Goal: Information Seeking & Learning: Find specific fact

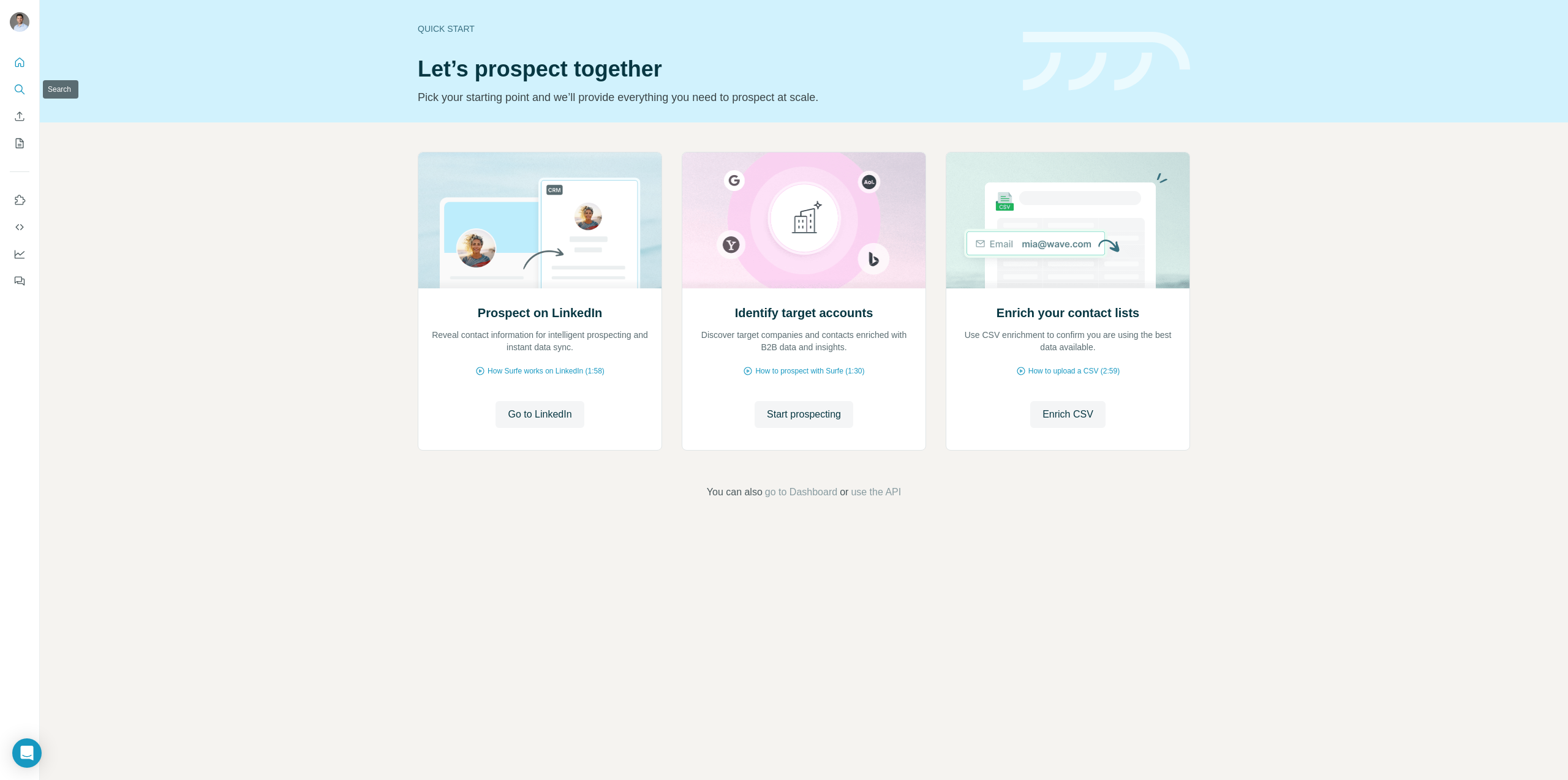
click at [26, 90] on button "Search" at bounding box center [19, 89] width 19 height 22
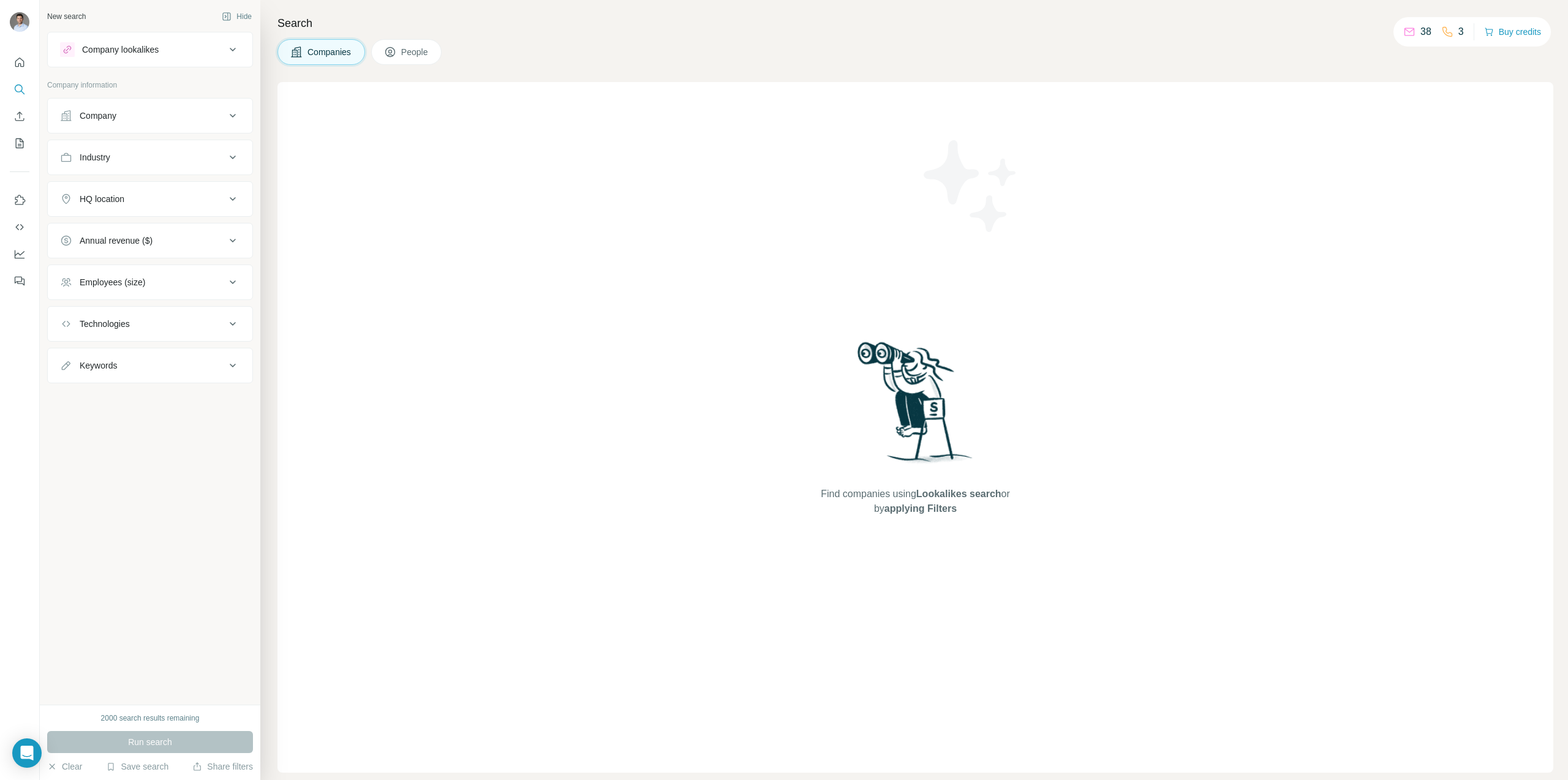
click at [195, 120] on div "Company" at bounding box center [143, 116] width 166 height 12
click at [182, 175] on input "text" at bounding box center [150, 170] width 180 height 22
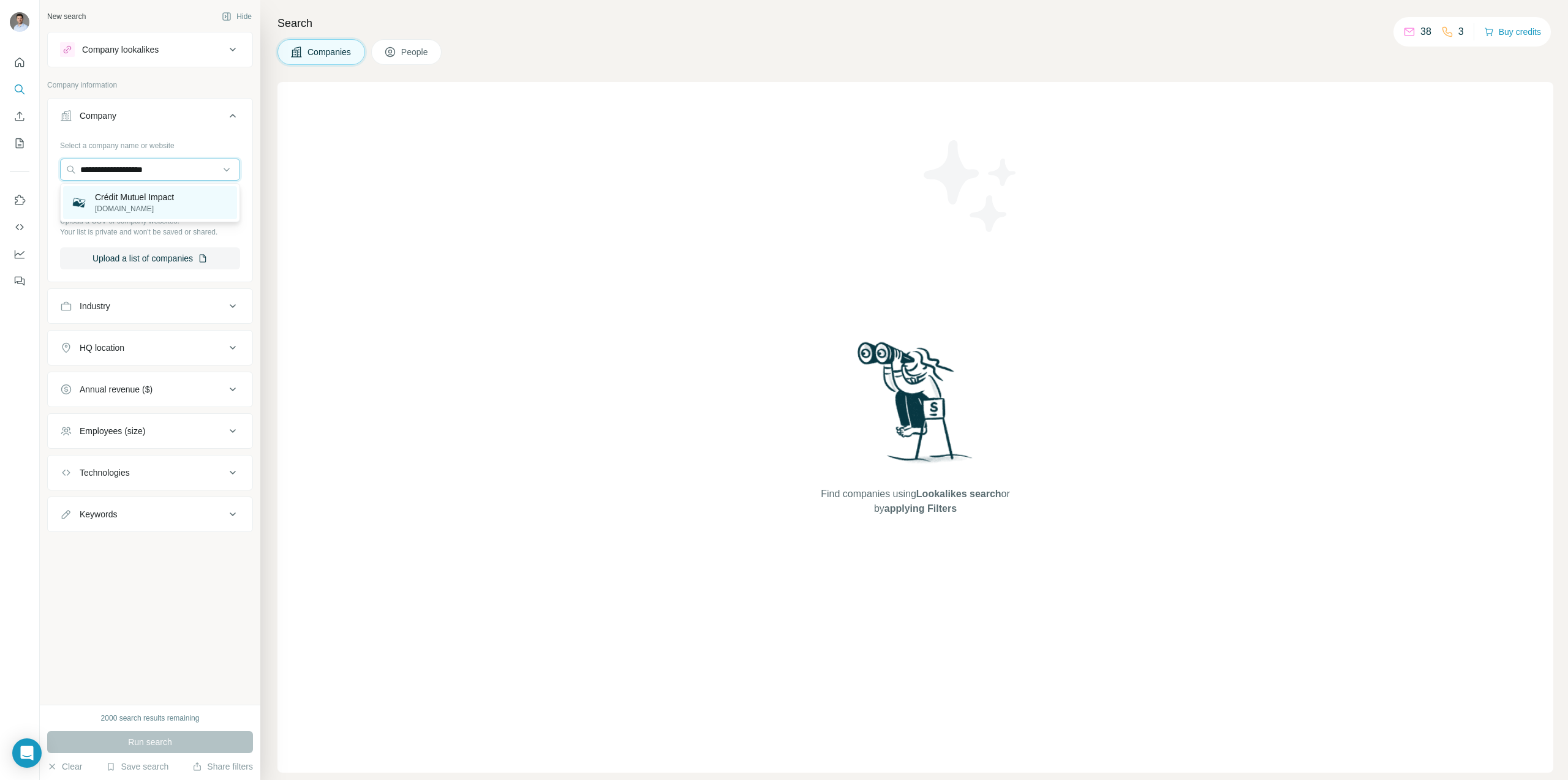
type input "**********"
click at [166, 204] on p "[DOMAIN_NAME]" at bounding box center [134, 209] width 79 height 11
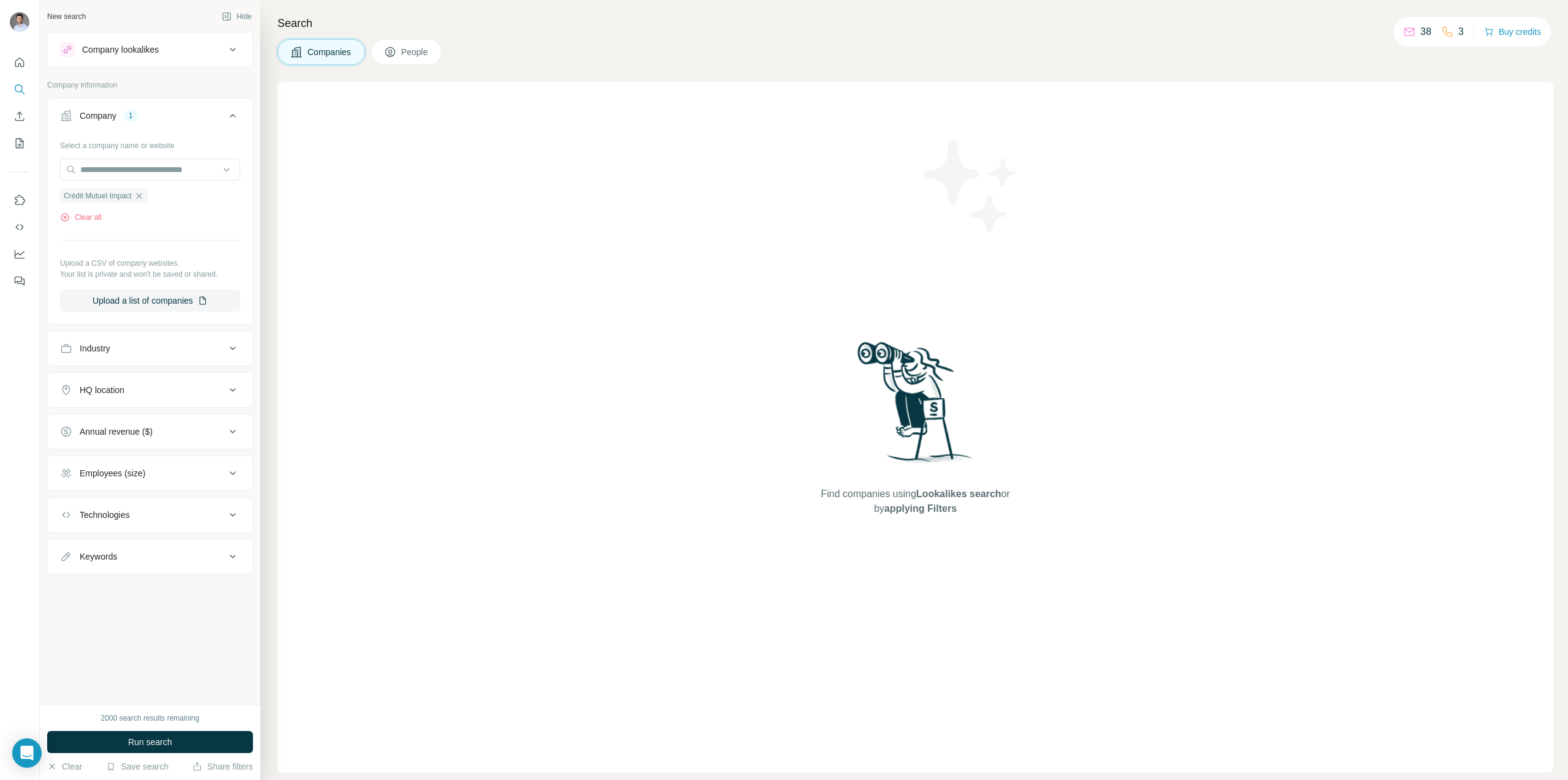
click at [188, 344] on div "Industry" at bounding box center [143, 348] width 166 height 12
click at [407, 51] on span "People" at bounding box center [415, 52] width 28 height 12
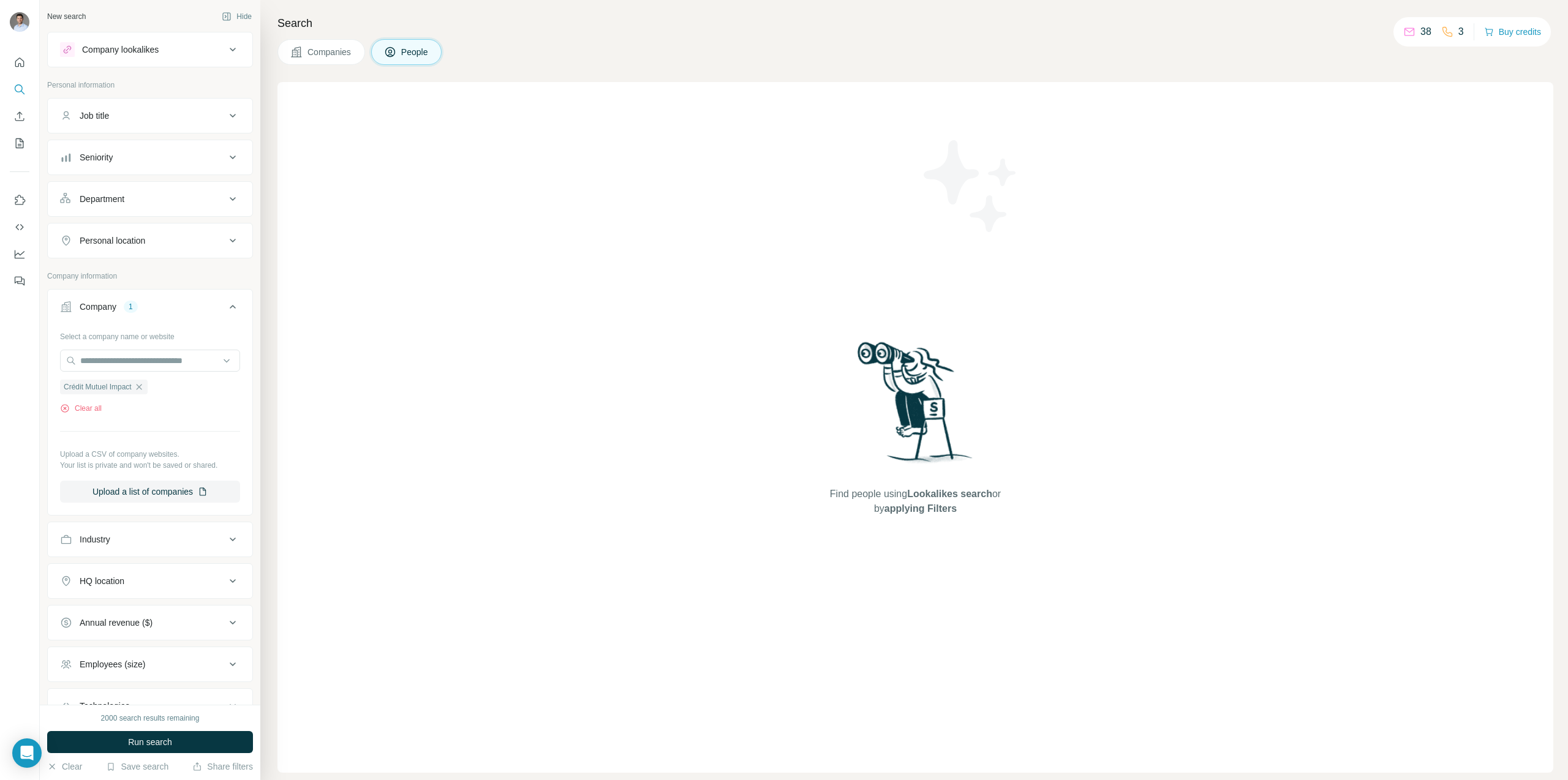
click at [124, 122] on button "Job title" at bounding box center [150, 116] width 204 height 29
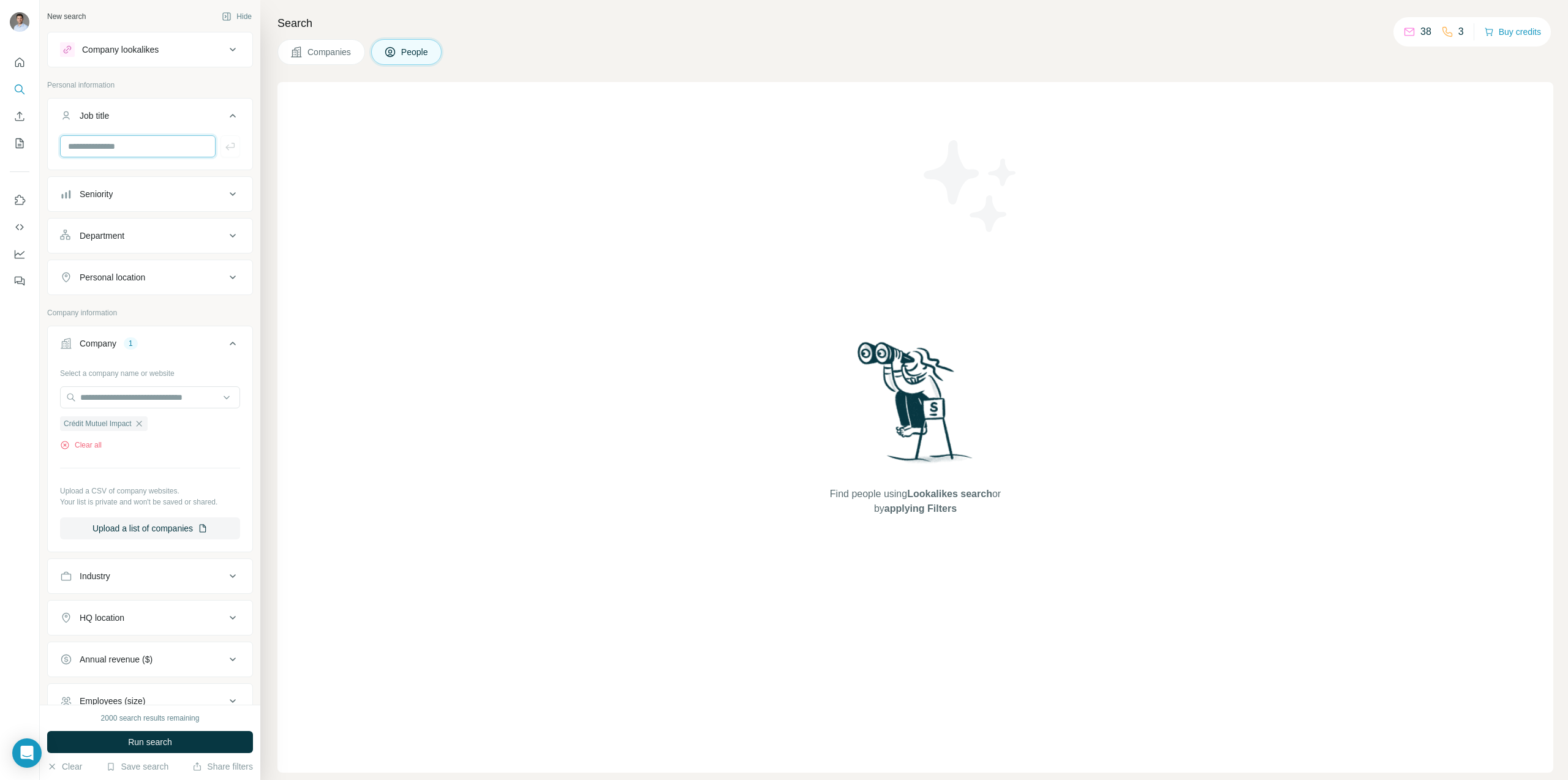
click at [136, 152] on input "text" at bounding box center [138, 146] width 156 height 22
click at [145, 250] on button "Department" at bounding box center [150, 236] width 204 height 29
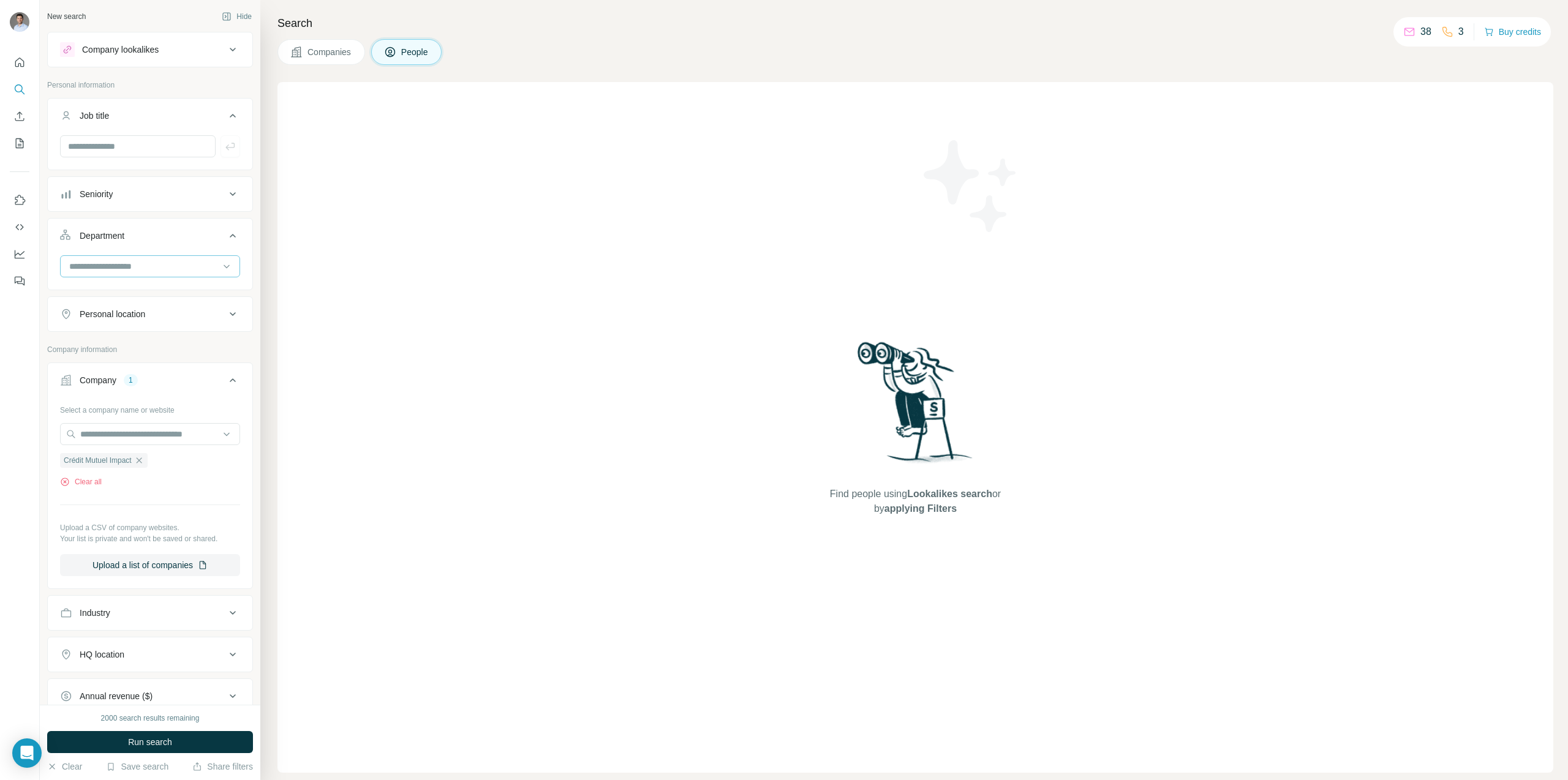
click at [128, 262] on input at bounding box center [143, 266] width 151 height 13
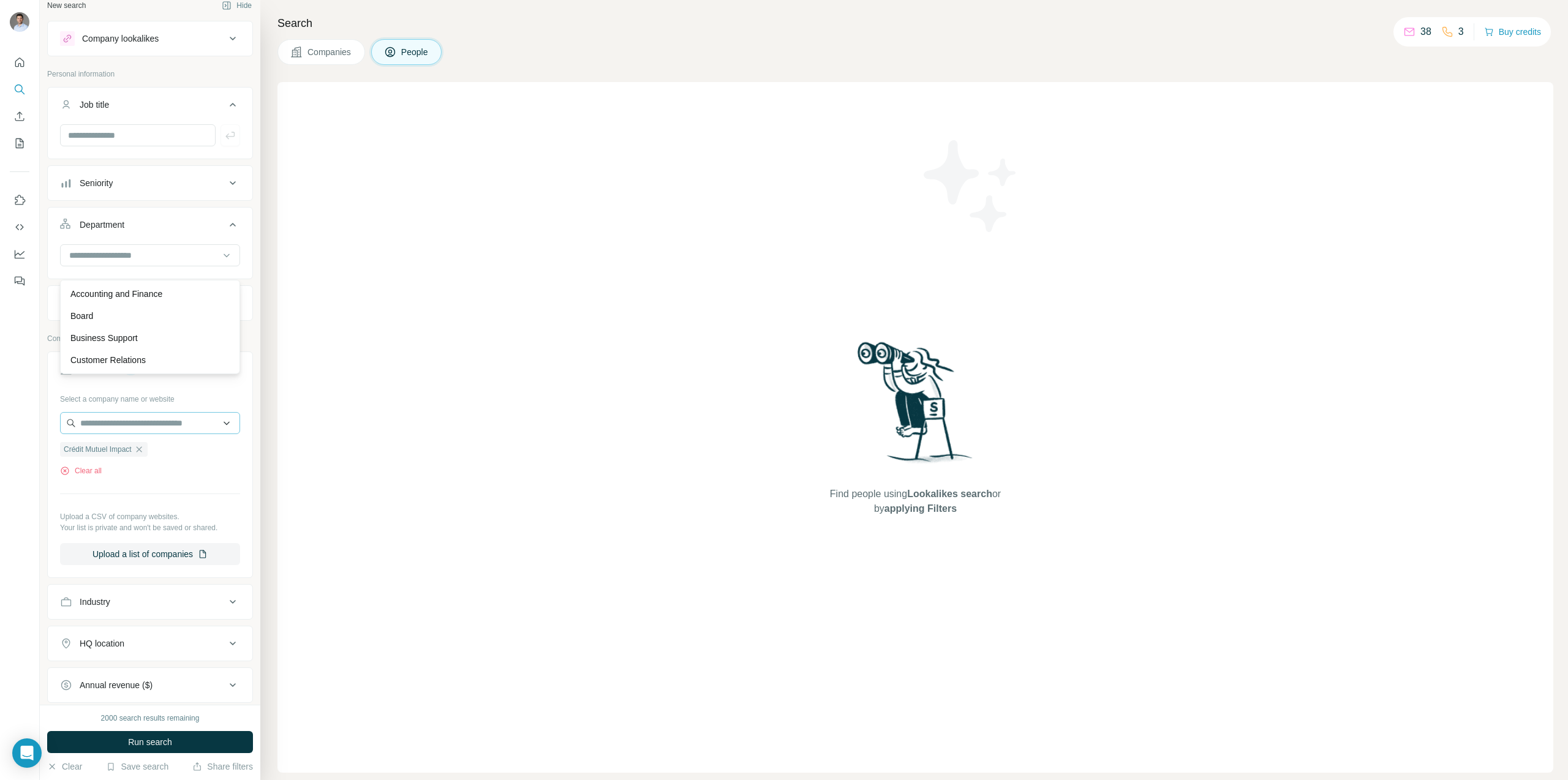
click at [177, 441] on div "Crédit Mutuel Impact Clear all" at bounding box center [150, 455] width 180 height 42
click at [165, 423] on input "text" at bounding box center [150, 425] width 180 height 22
click at [298, 367] on div "Find people using Lookalikes search or by applying Filters" at bounding box center [915, 427] width 1276 height 691
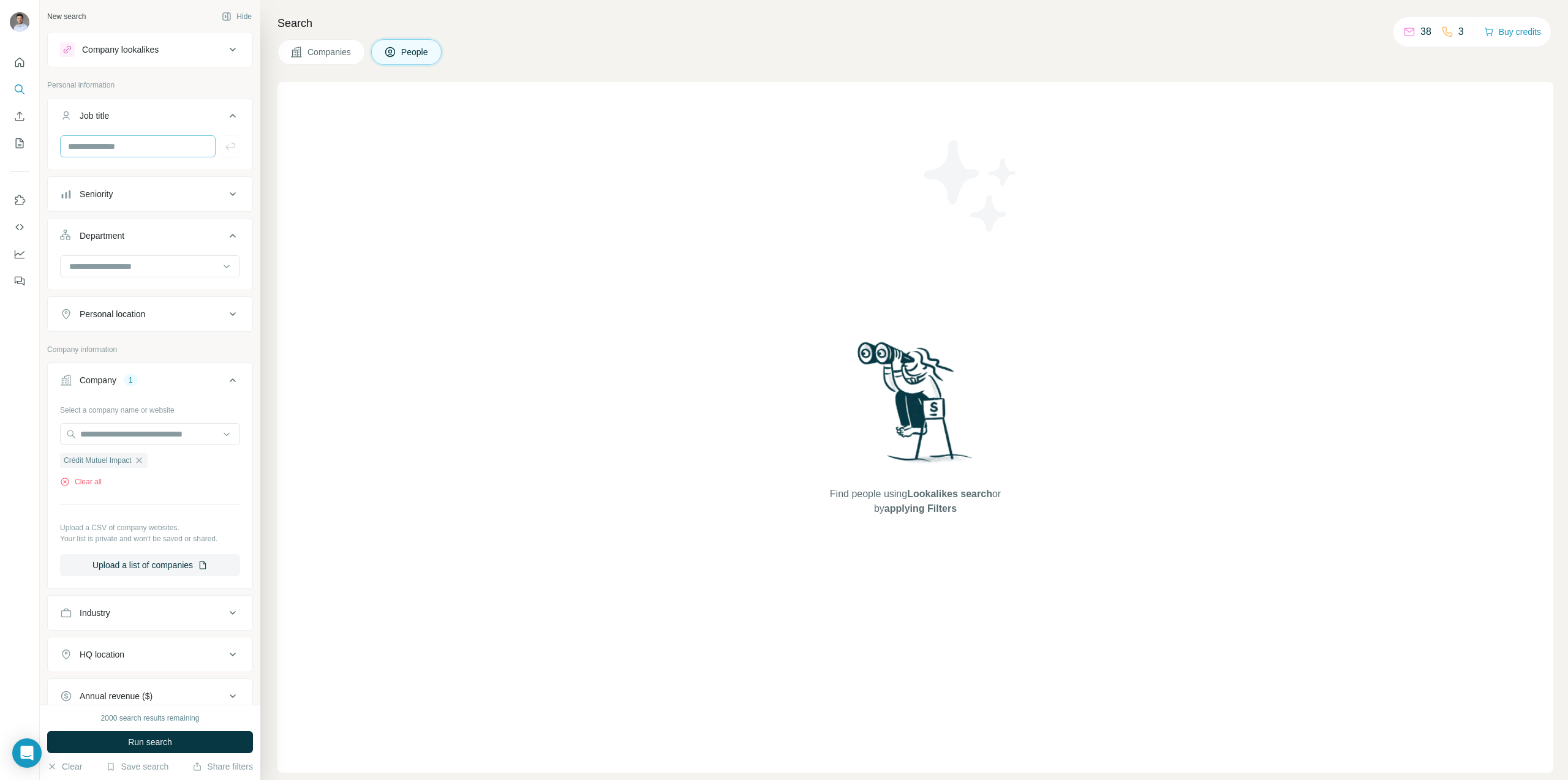
scroll to position [169, 0]
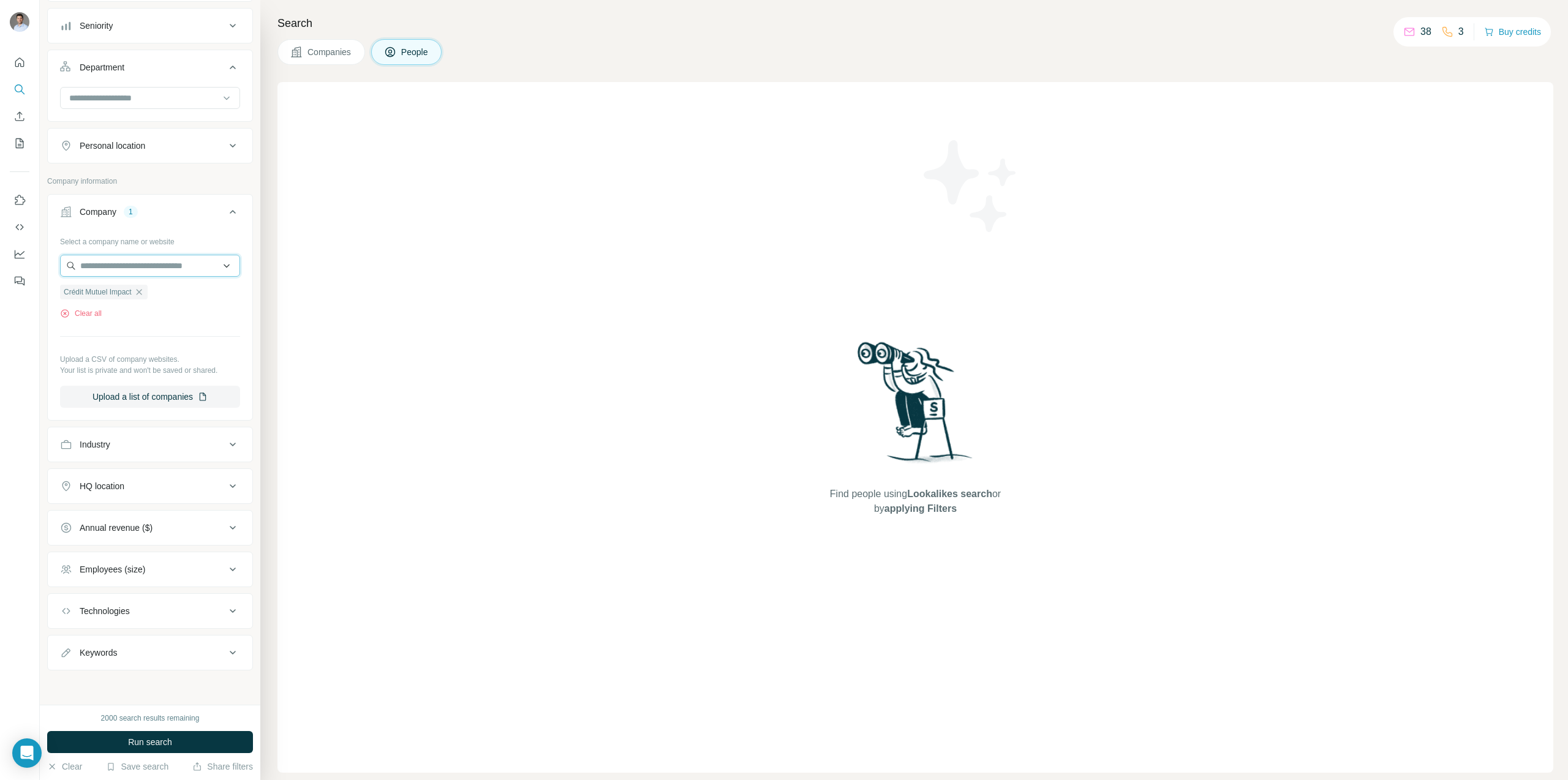
click at [135, 271] on input "text" at bounding box center [150, 266] width 180 height 22
click at [210, 323] on div "Select a company name or website Crédit Mutuel Impact Clear all Upload a CSV of…" at bounding box center [150, 319] width 180 height 177
click at [144, 294] on icon "button" at bounding box center [139, 292] width 10 height 10
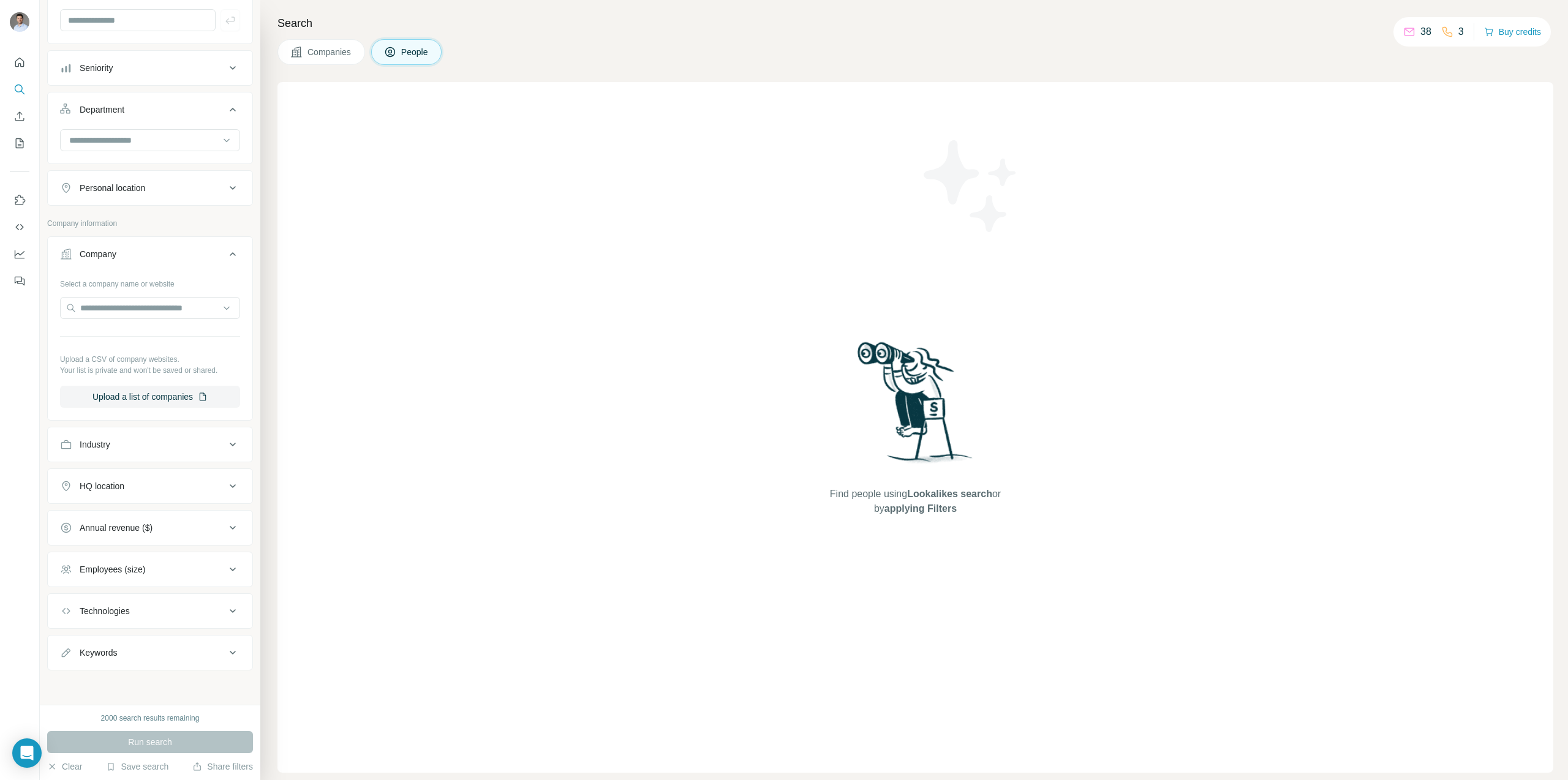
scroll to position [126, 0]
click at [131, 318] on input "text" at bounding box center [150, 308] width 180 height 22
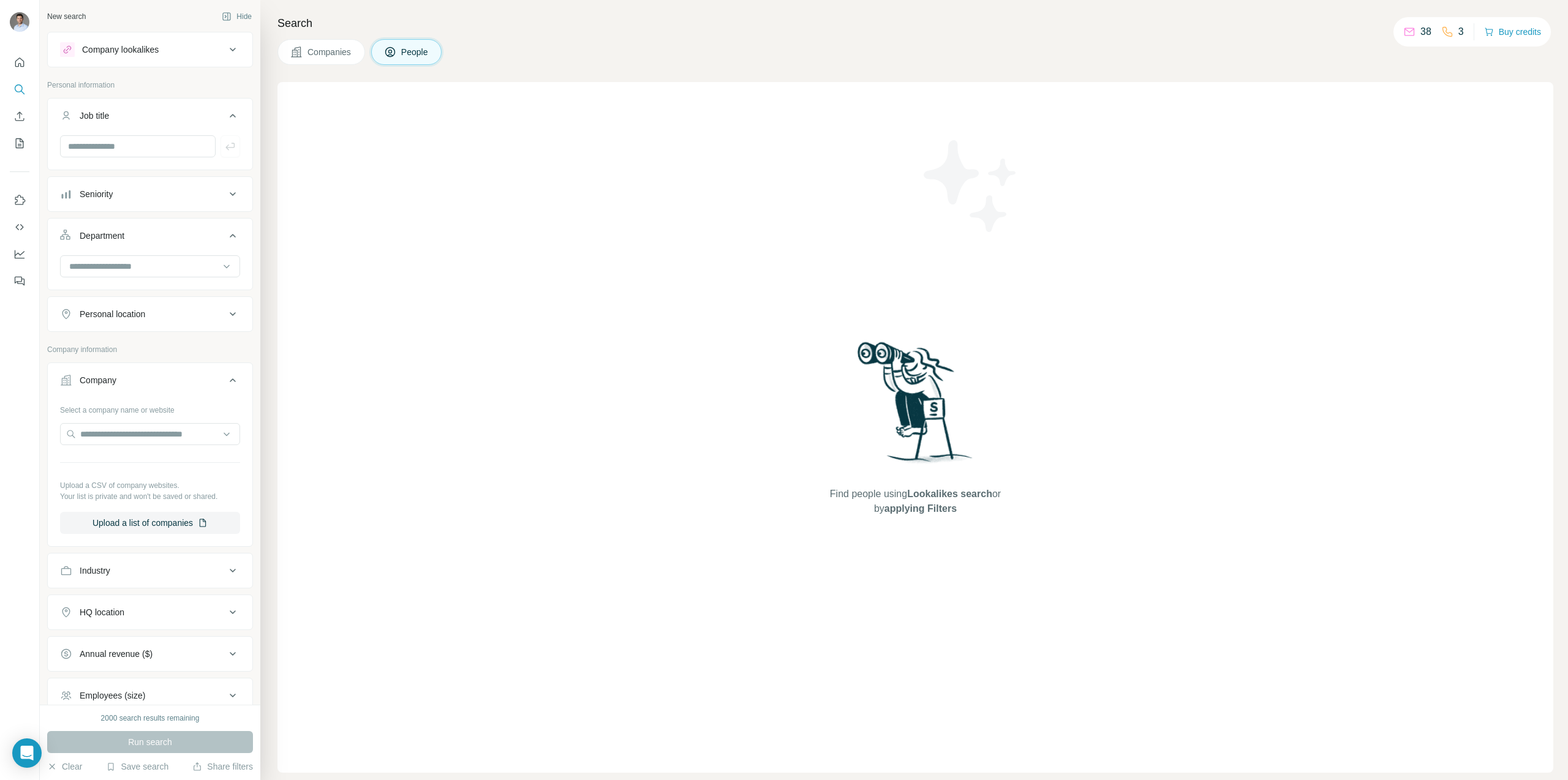
click at [405, 46] on span "People" at bounding box center [415, 52] width 28 height 12
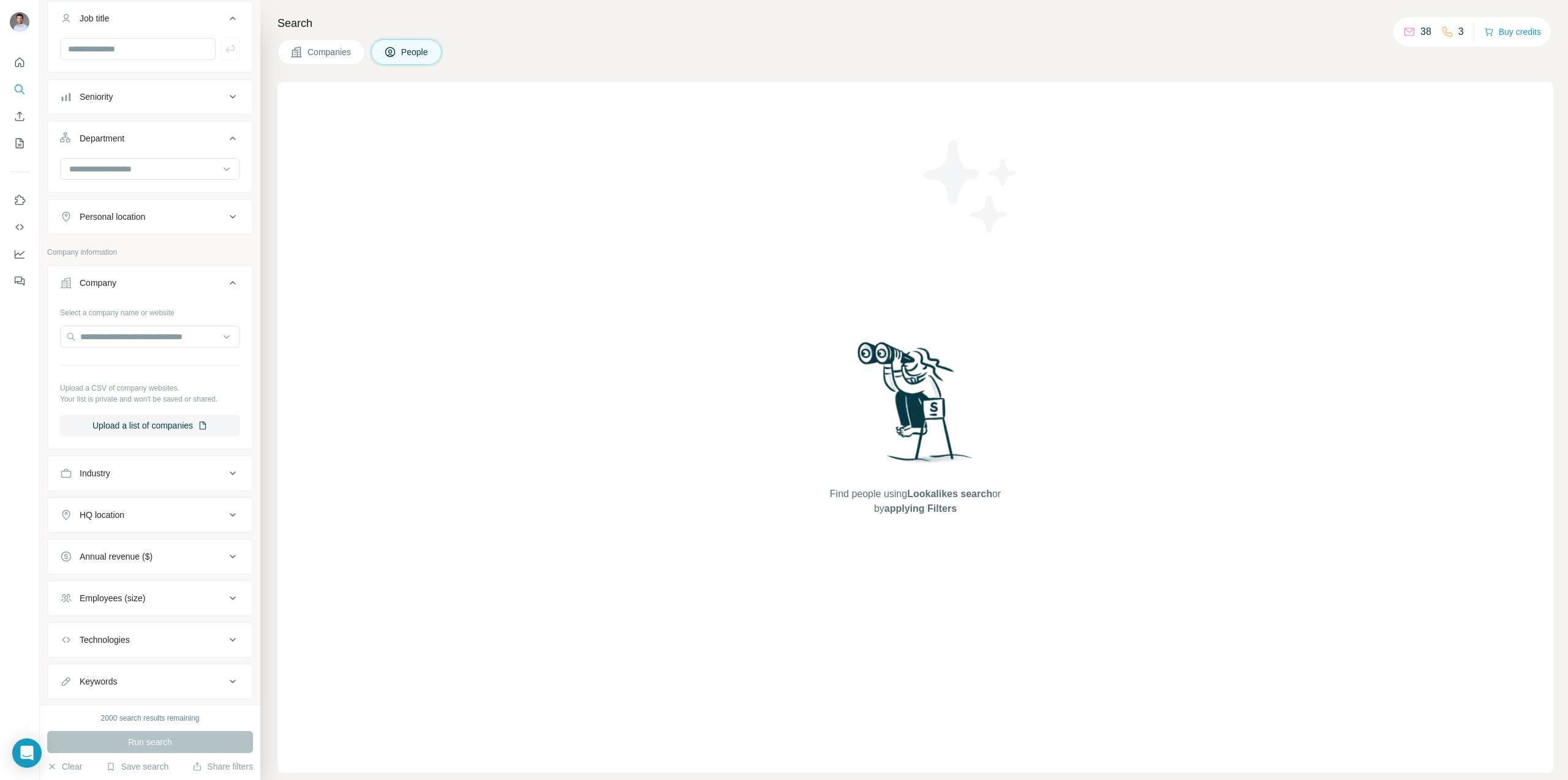
scroll to position [126, 0]
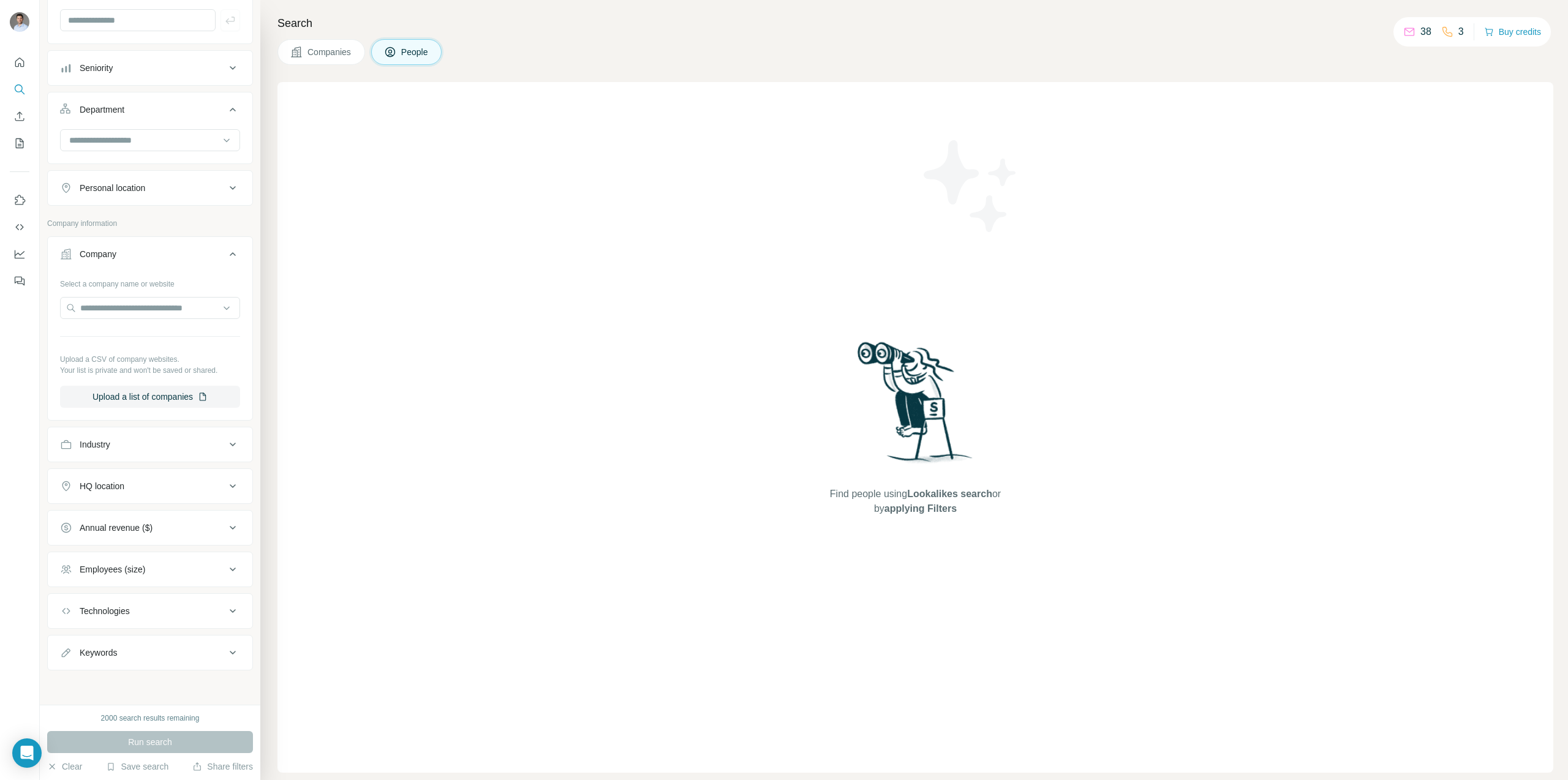
click at [332, 46] on span "Companies" at bounding box center [330, 52] width 45 height 12
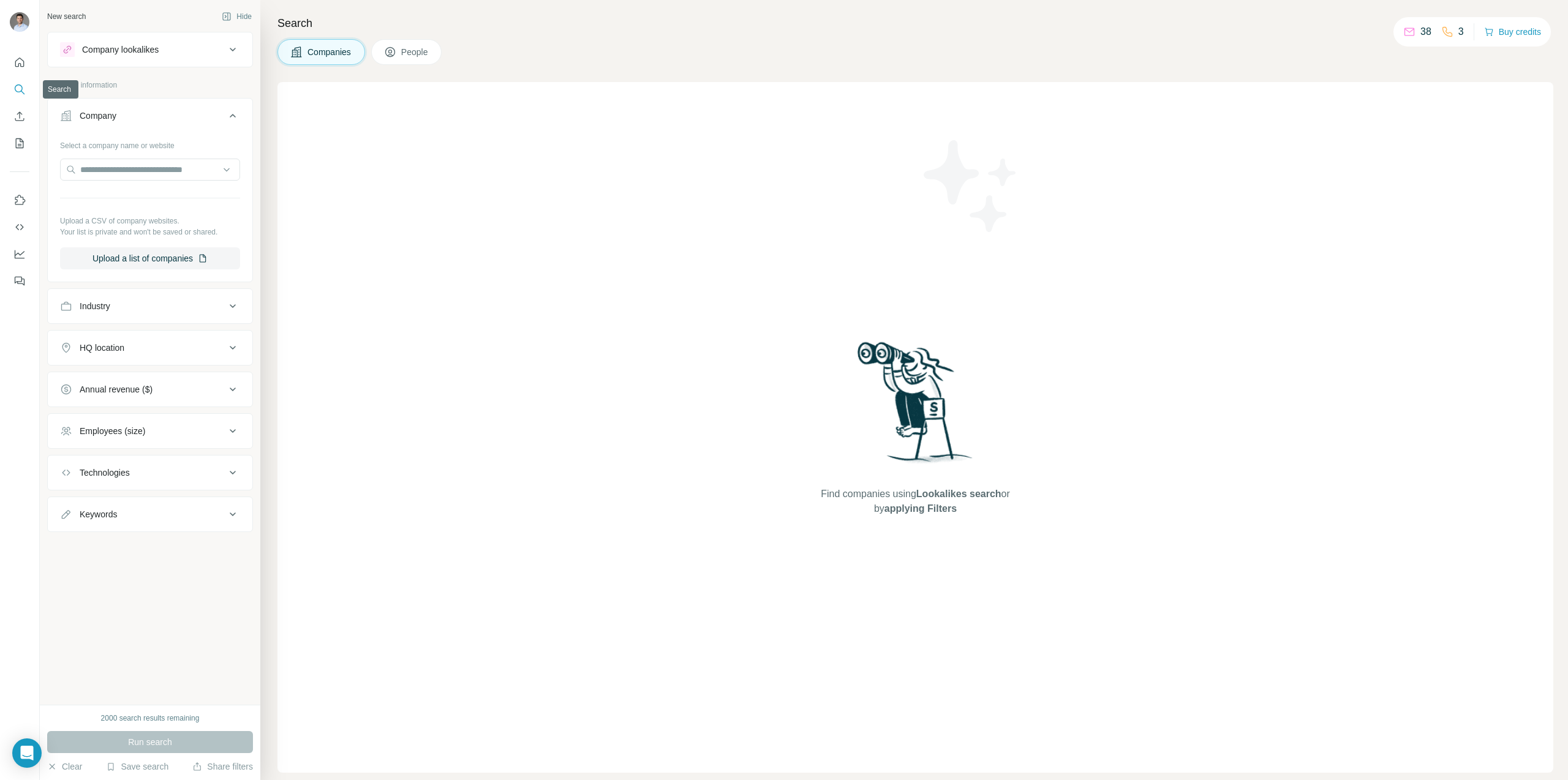
click at [12, 89] on button "Search" at bounding box center [19, 89] width 19 height 22
click at [21, 60] on icon "Quick start" at bounding box center [19, 62] width 9 height 9
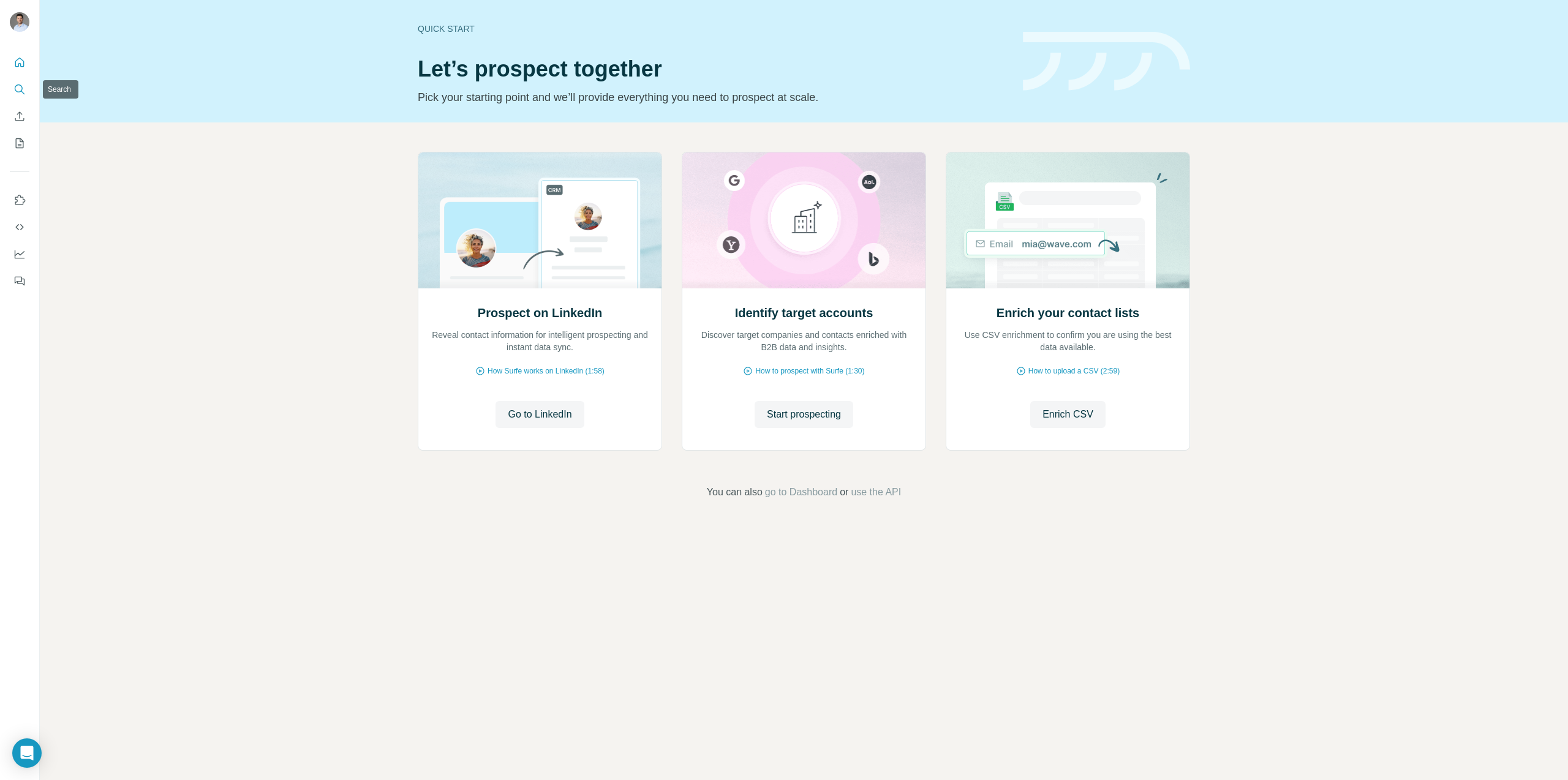
click at [17, 87] on icon "Search" at bounding box center [19, 89] width 12 height 12
